Goal: Transaction & Acquisition: Purchase product/service

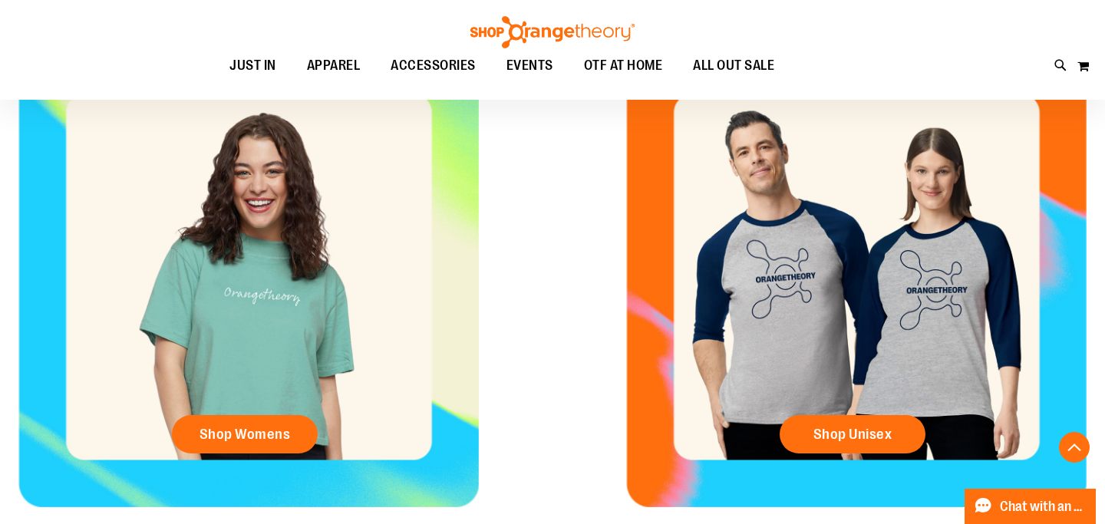
scroll to position [701, 0]
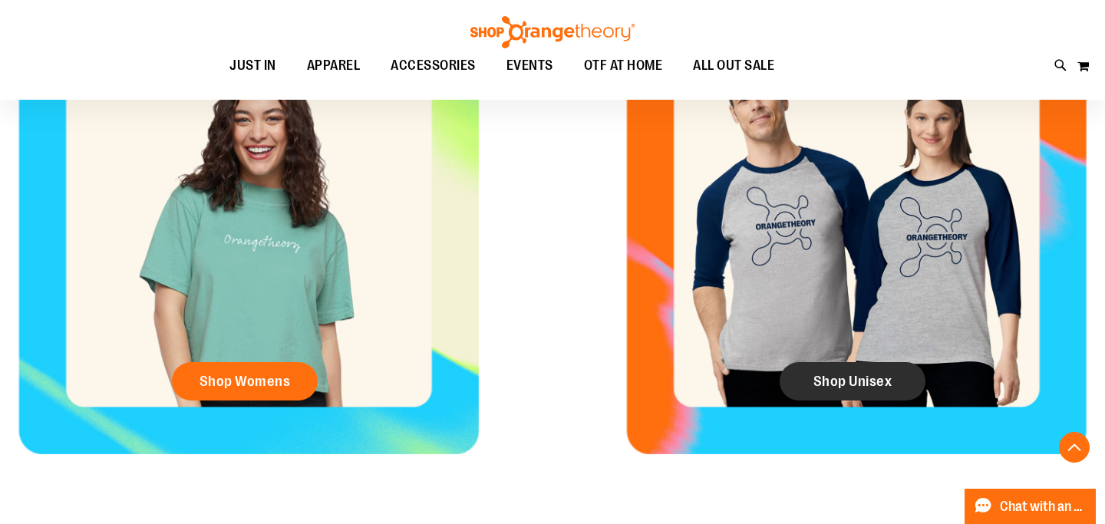
click at [823, 386] on span "Shop Unisex" at bounding box center [852, 381] width 79 height 17
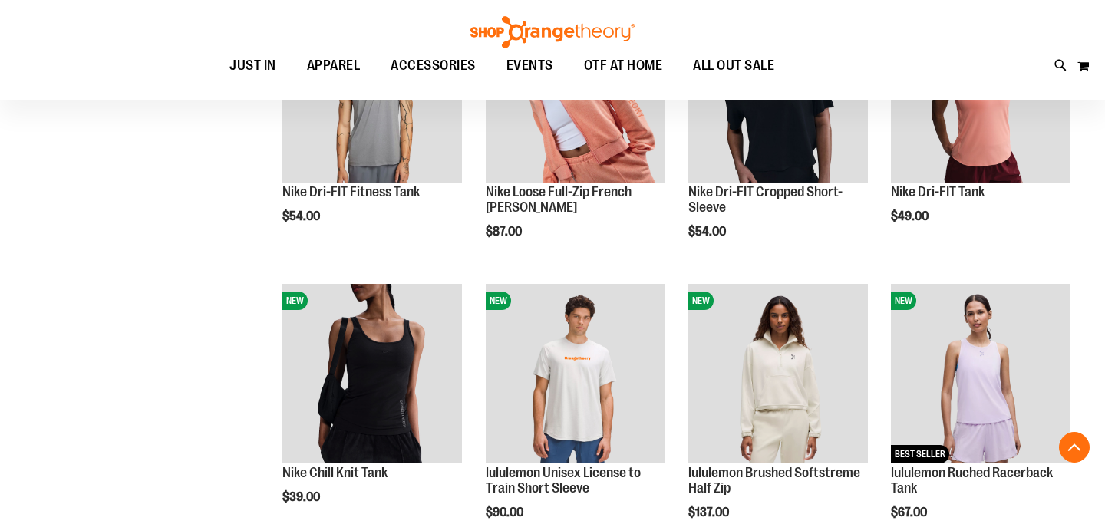
scroll to position [444, 0]
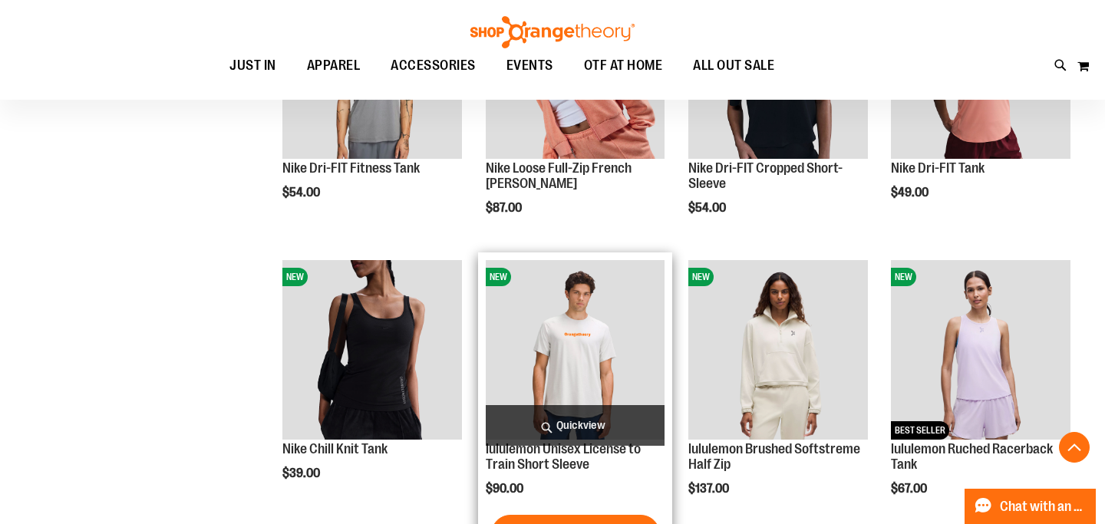
click at [581, 388] on img "product" at bounding box center [576, 350] width 180 height 180
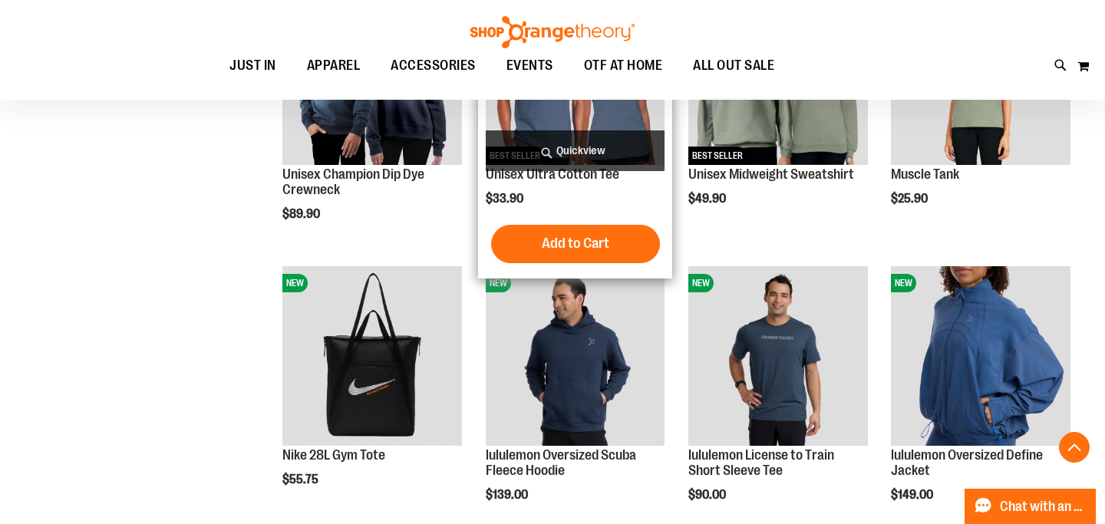
scroll to position [1038, 0]
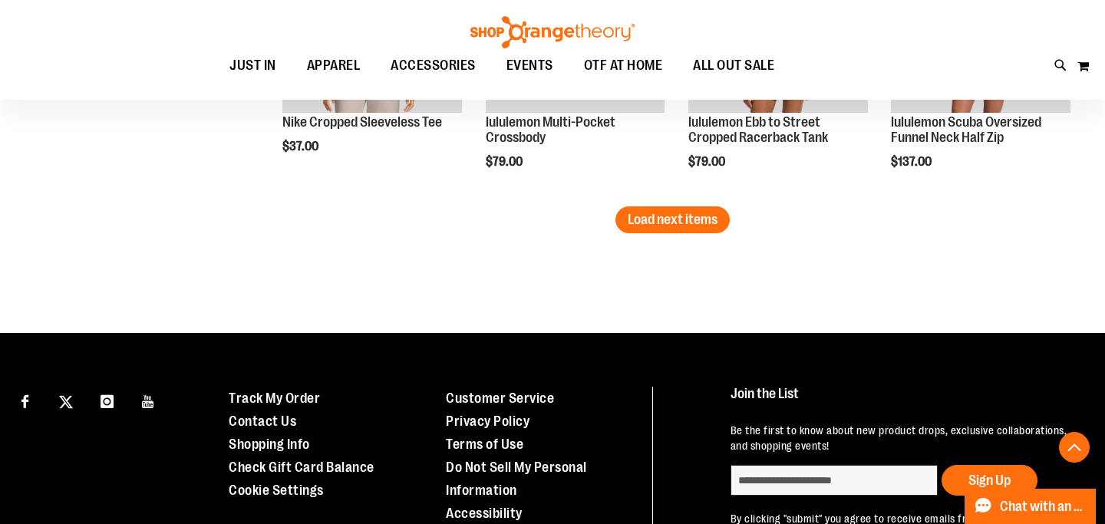
scroll to position [2456, 0]
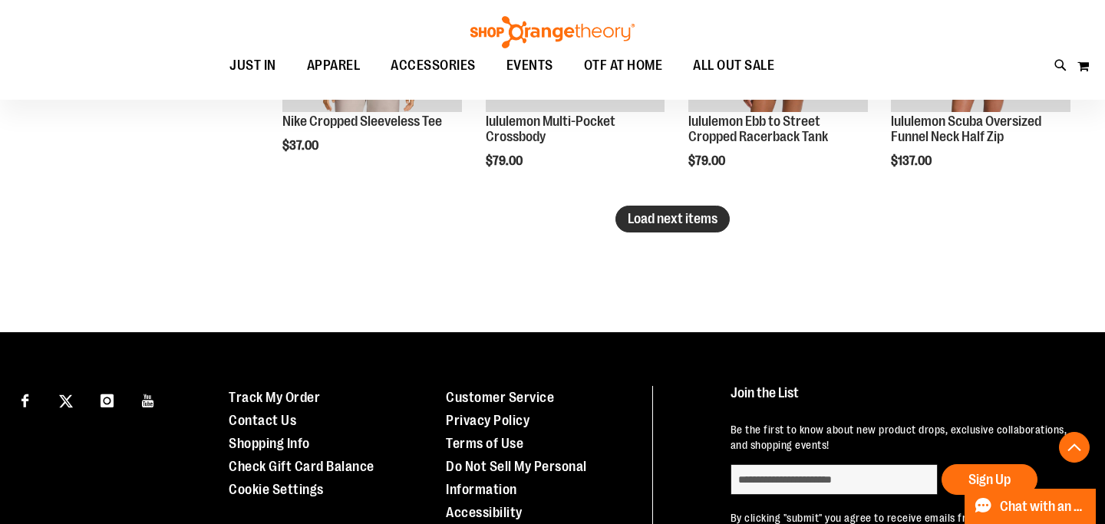
click at [657, 216] on span "Load next items" at bounding box center [673, 218] width 90 height 15
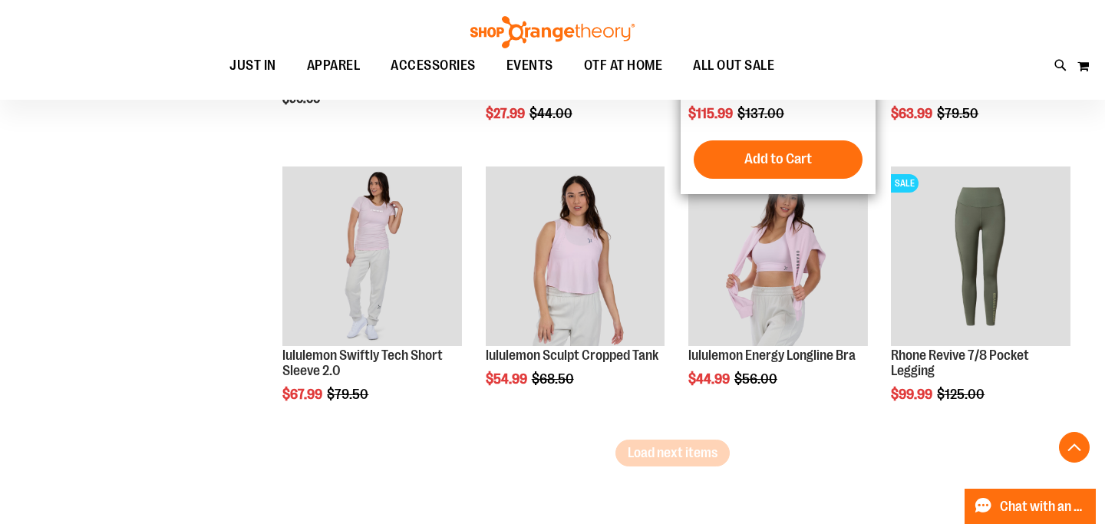
scroll to position [3199, 0]
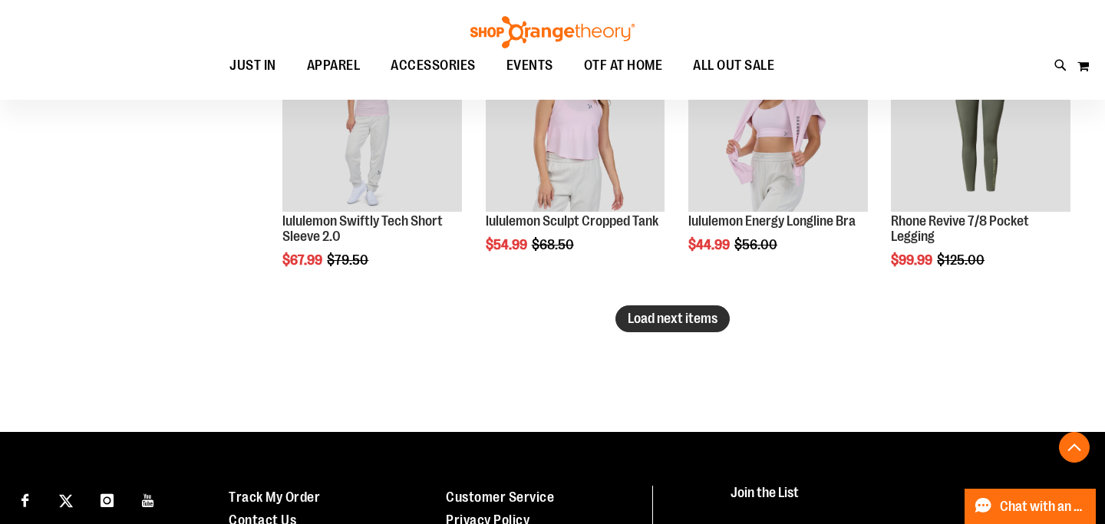
click at [633, 321] on span "Load next items" at bounding box center [673, 318] width 90 height 15
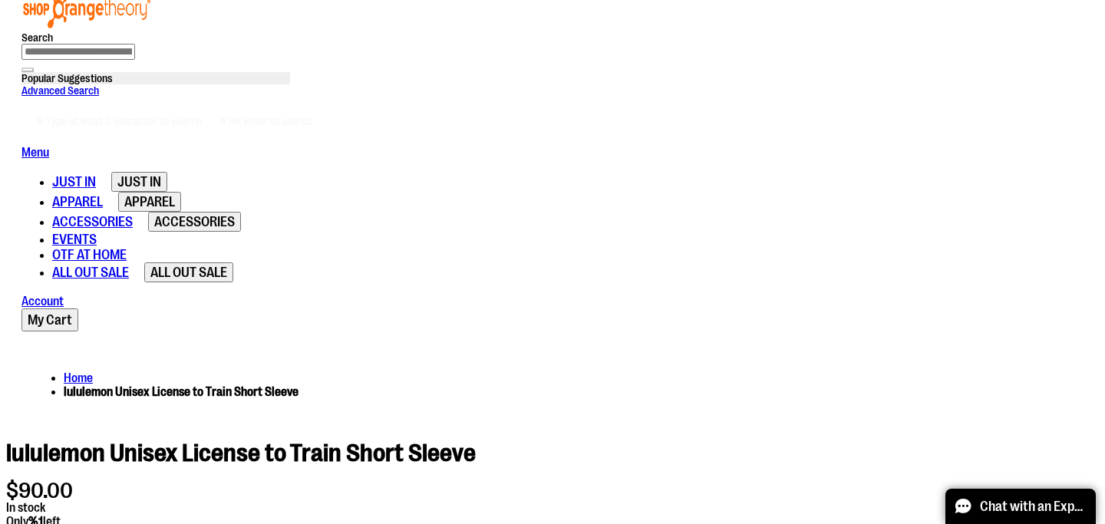
scroll to position [318, 0]
